Goal: Information Seeking & Learning: Check status

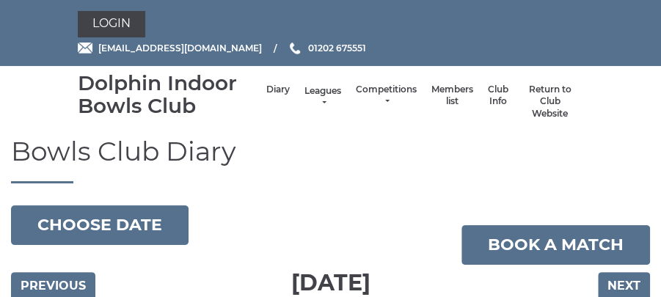
click at [326, 97] on link "Leagues" at bounding box center [323, 97] width 37 height 24
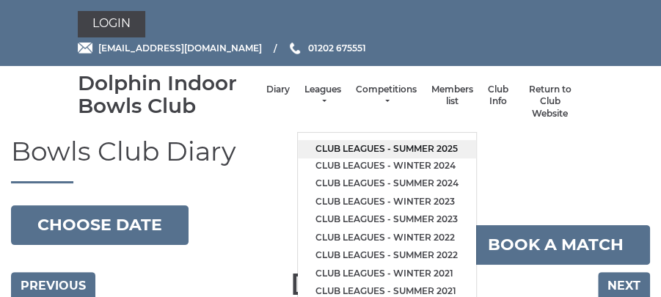
click at [368, 148] on link "Club leagues - Summer 2025" at bounding box center [387, 149] width 178 height 18
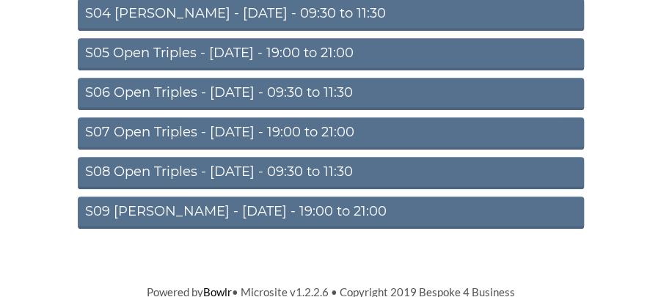
scroll to position [344, 0]
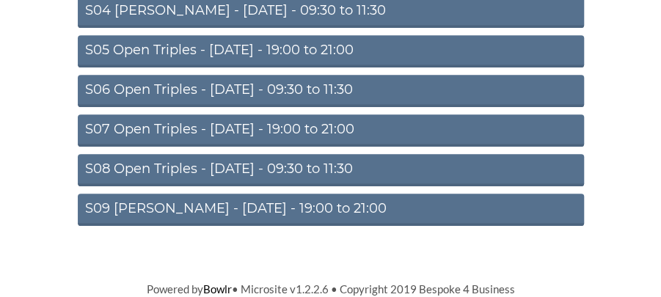
click at [336, 4] on link "S04 [PERSON_NAME] - [DATE] - 09:30 to 11:30" at bounding box center [331, 12] width 506 height 32
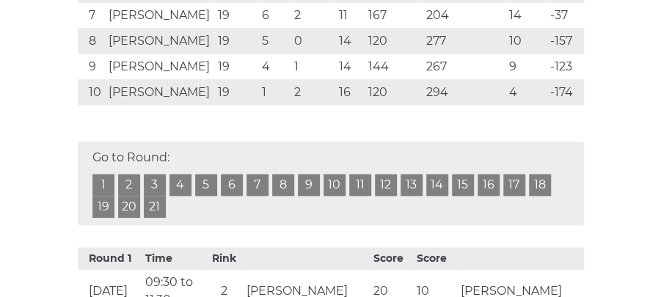
scroll to position [556, 0]
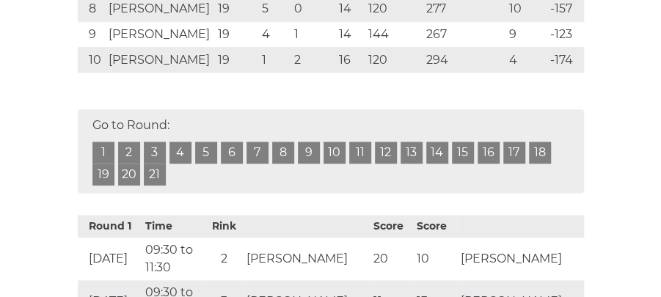
click at [131, 186] on link "20" at bounding box center [129, 175] width 22 height 22
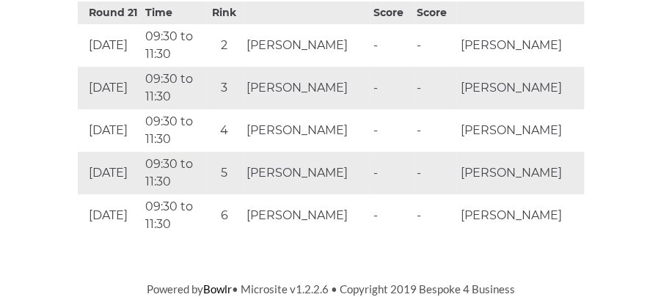
scroll to position [6117, 0]
